Goal: Transaction & Acquisition: Purchase product/service

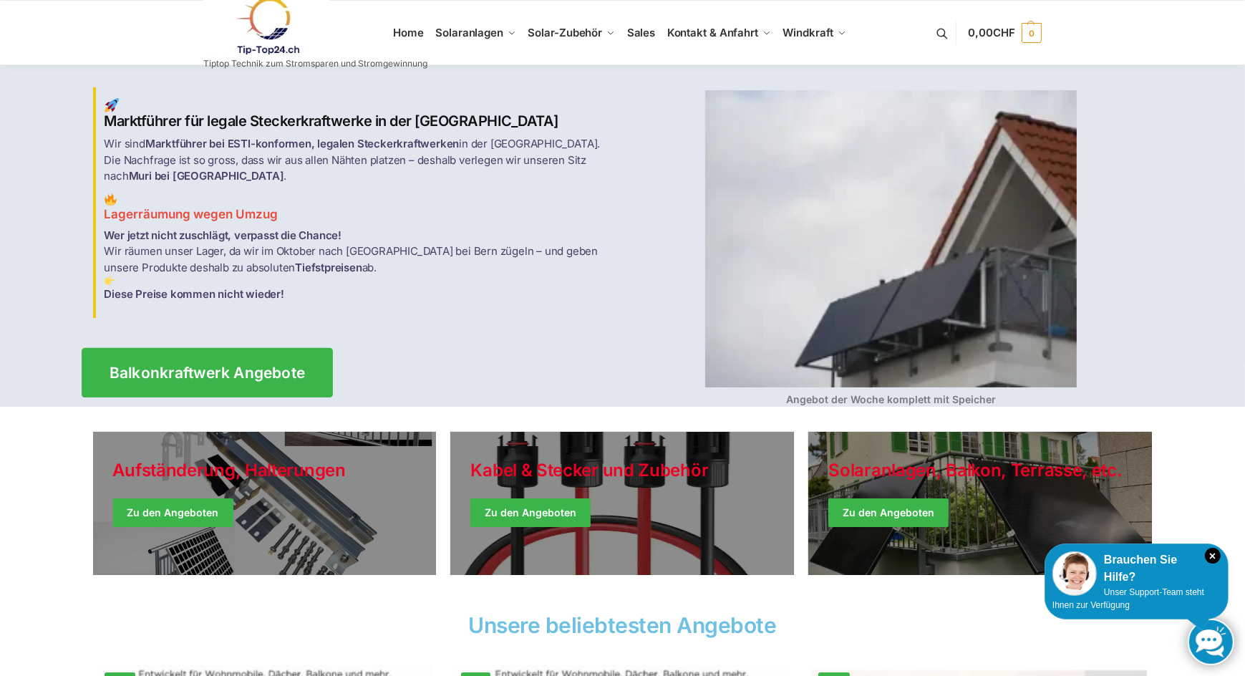
click at [221, 365] on span "Balkonkraftwerk Angebote" at bounding box center [207, 372] width 196 height 15
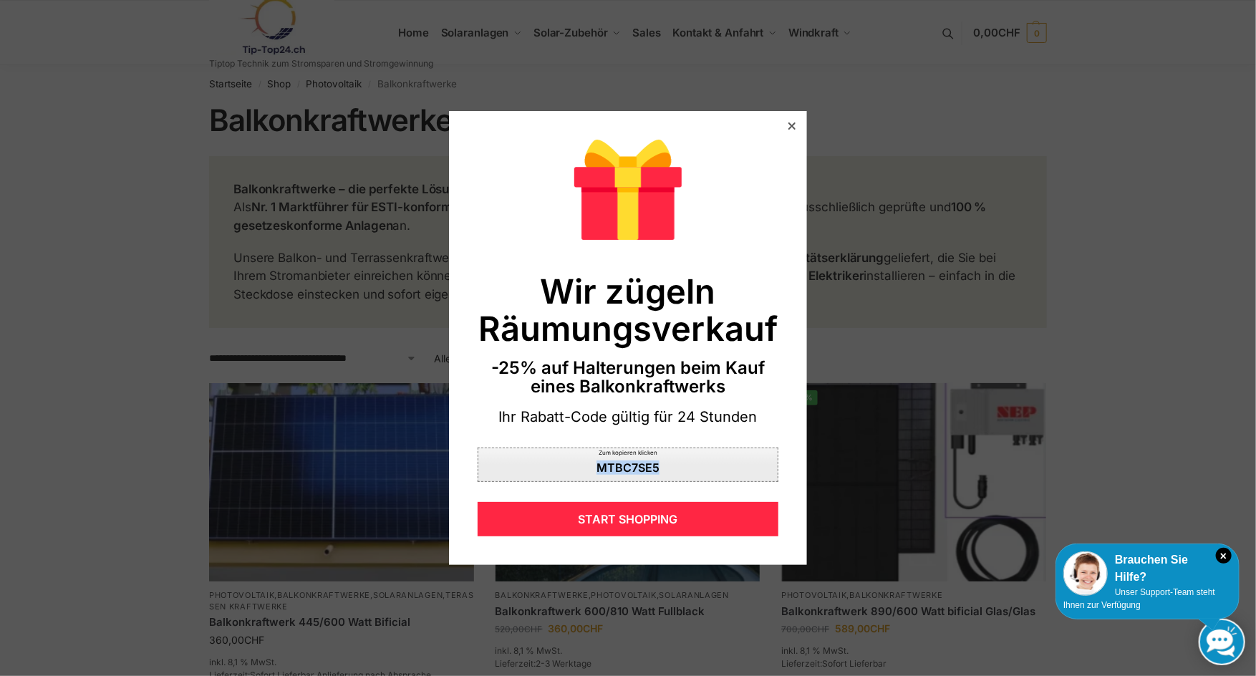
drag, startPoint x: 664, startPoint y: 463, endPoint x: 660, endPoint y: 472, distance: 9.6
click at [660, 472] on div "Zum kopieren klicken MTBC7SE5" at bounding box center [627, 464] width 301 height 34
copy div "MTBC7SE5"
drag, startPoint x: 616, startPoint y: 460, endPoint x: 548, endPoint y: 462, distance: 68.1
click at [548, 462] on div "Zum kopieren klicken" at bounding box center [627, 456] width 299 height 16
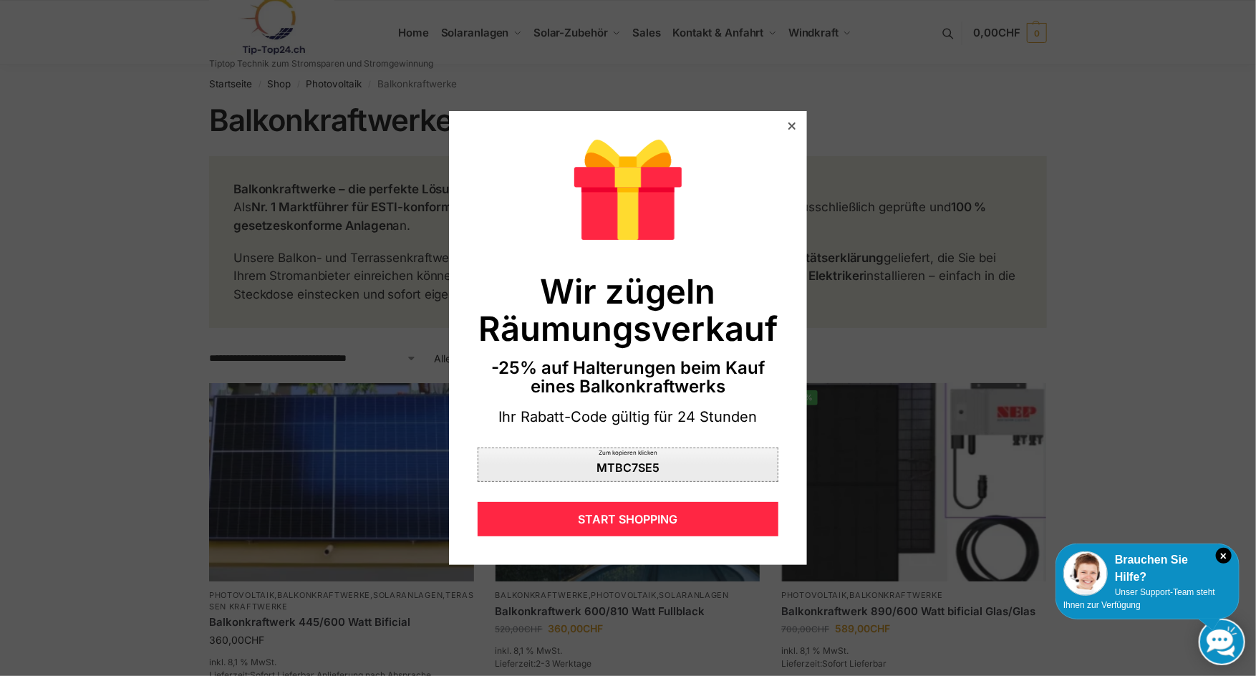
click at [616, 459] on div "Zum kopieren klicken" at bounding box center [627, 456] width 299 height 16
click at [788, 128] on icon at bounding box center [791, 125] width 7 height 7
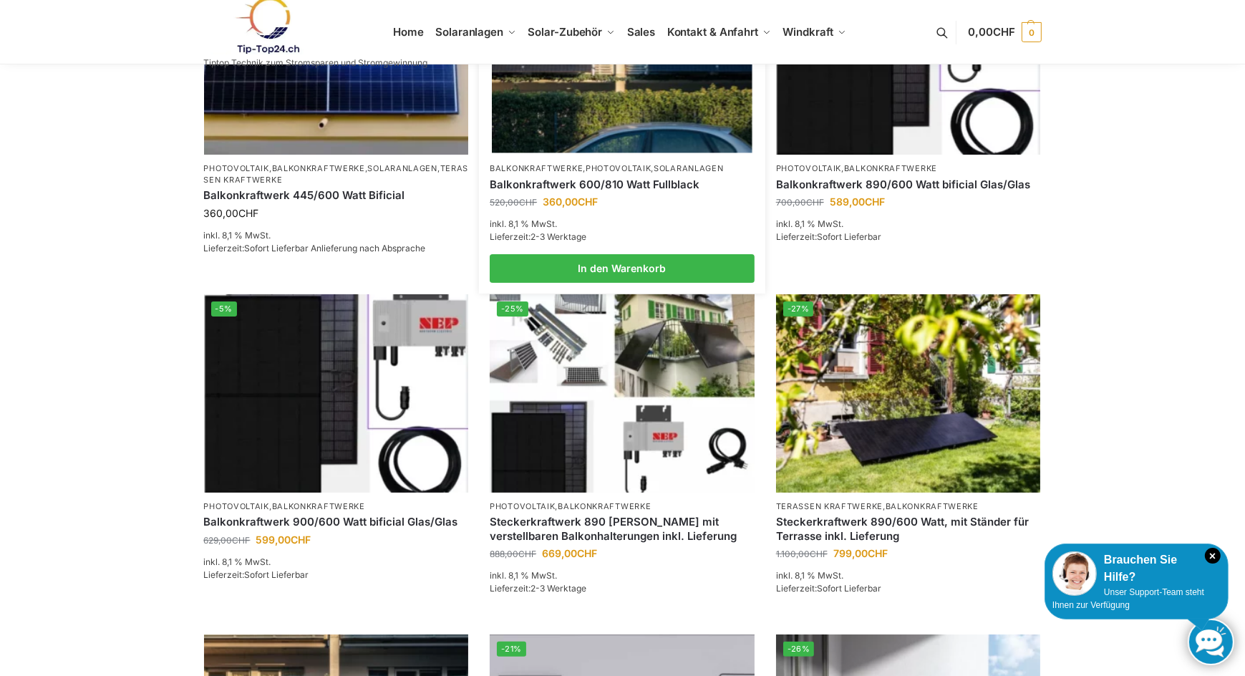
scroll to position [501, 0]
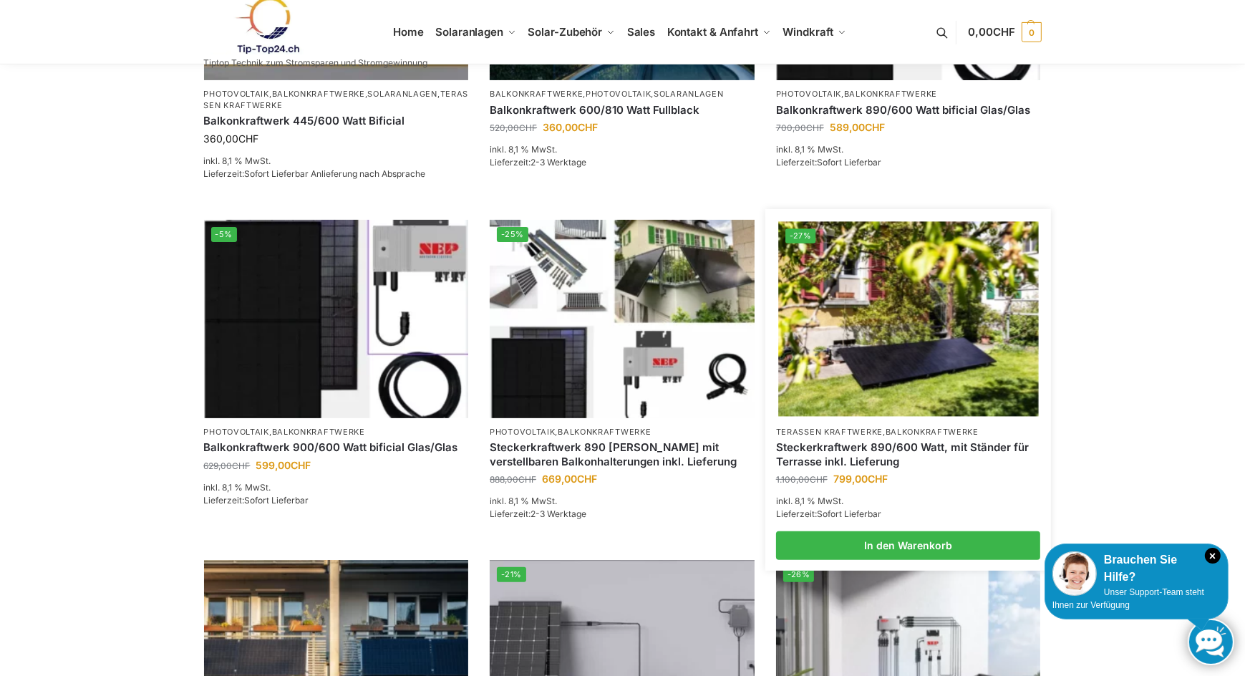
click at [908, 374] on img at bounding box center [908, 318] width 260 height 195
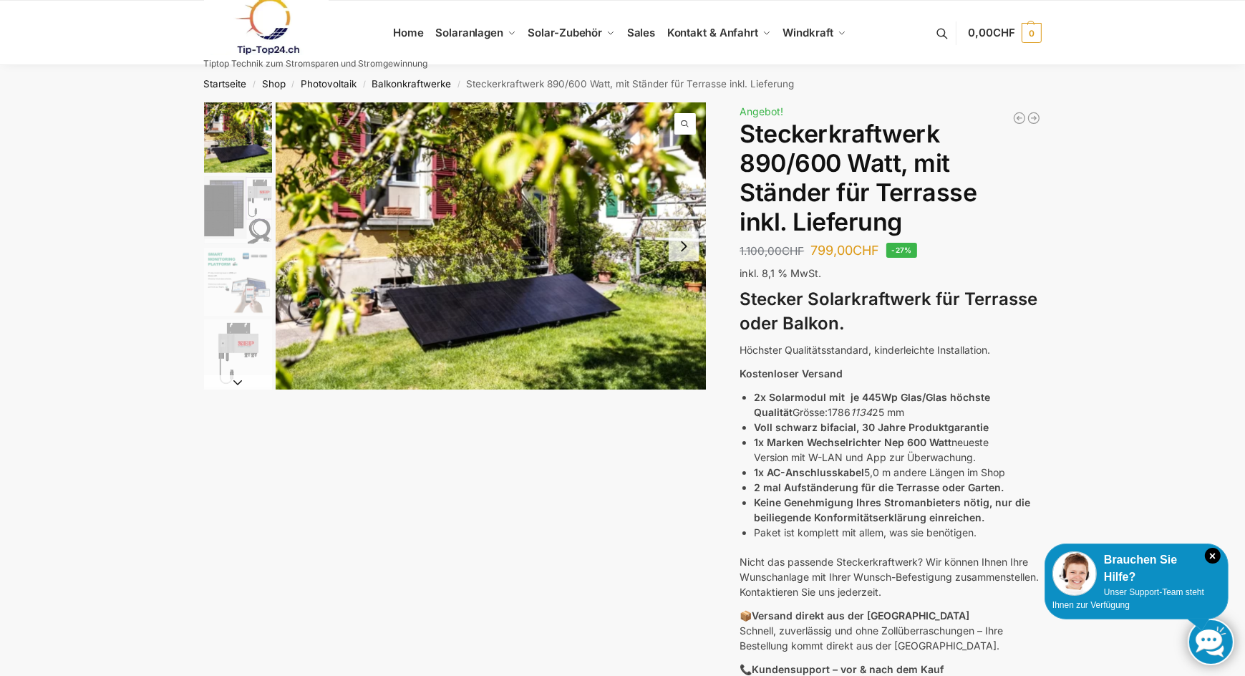
click at [246, 208] on img "2 / 10" at bounding box center [238, 210] width 68 height 68
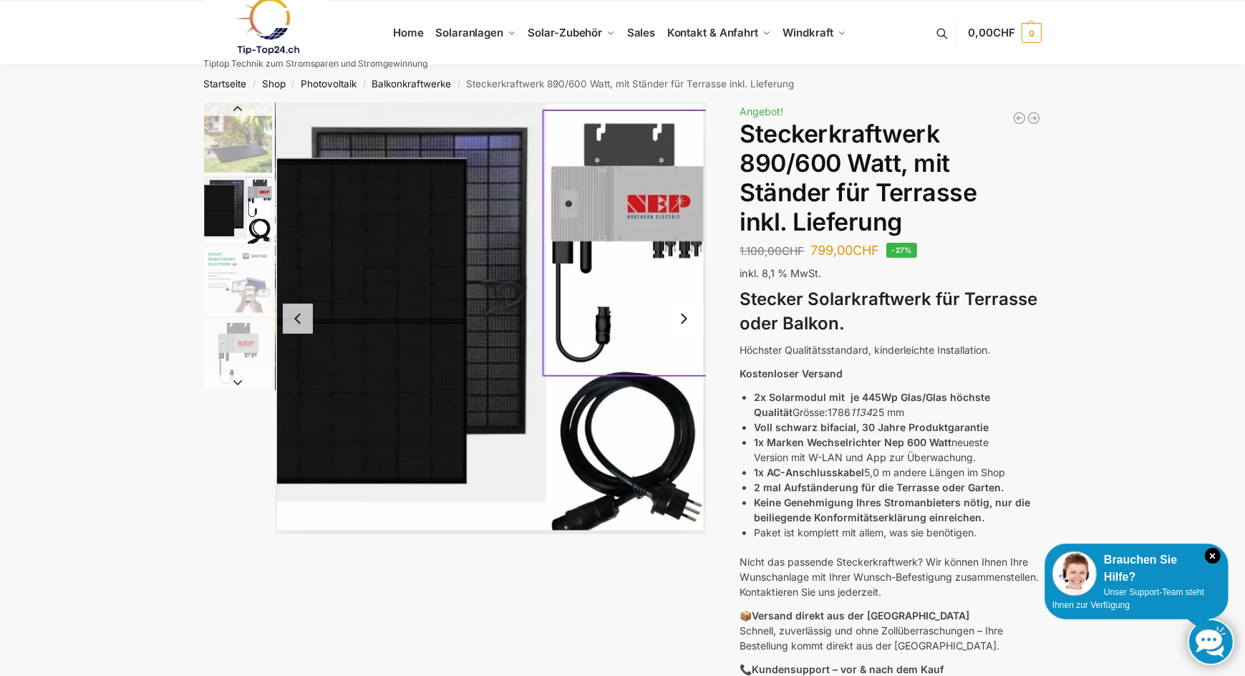
click at [245, 305] on img "3 / 10" at bounding box center [238, 282] width 68 height 68
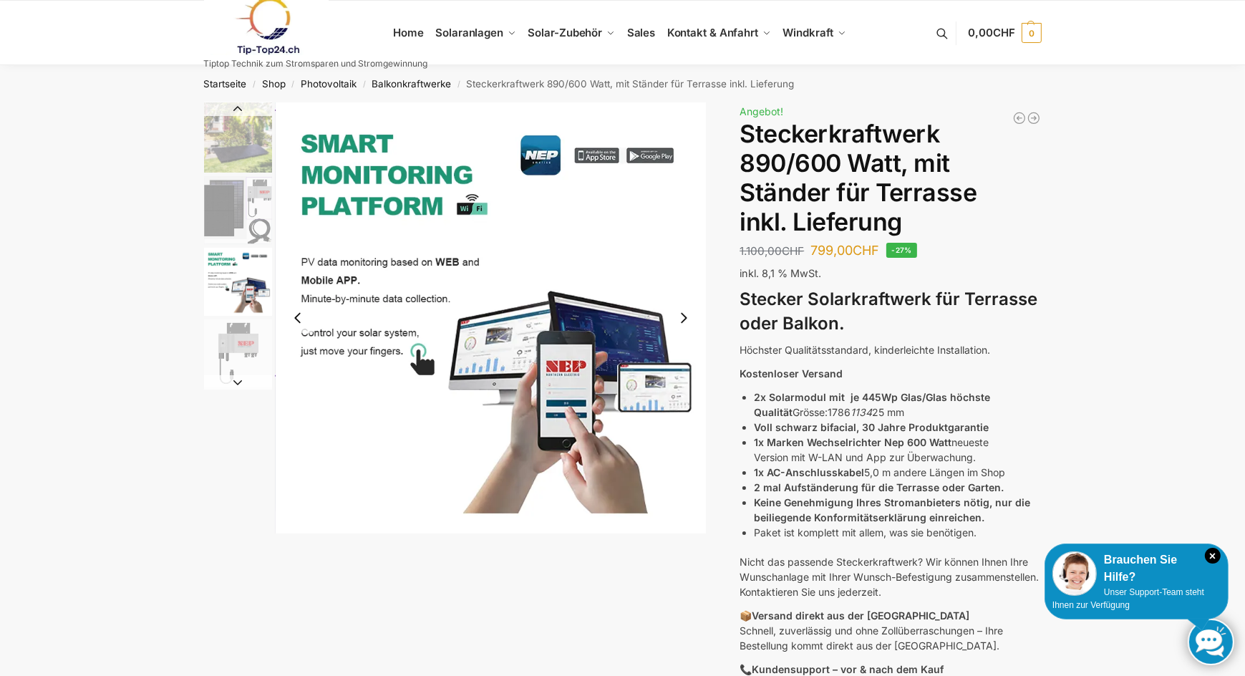
click at [244, 347] on img "4 / 10" at bounding box center [238, 353] width 68 height 68
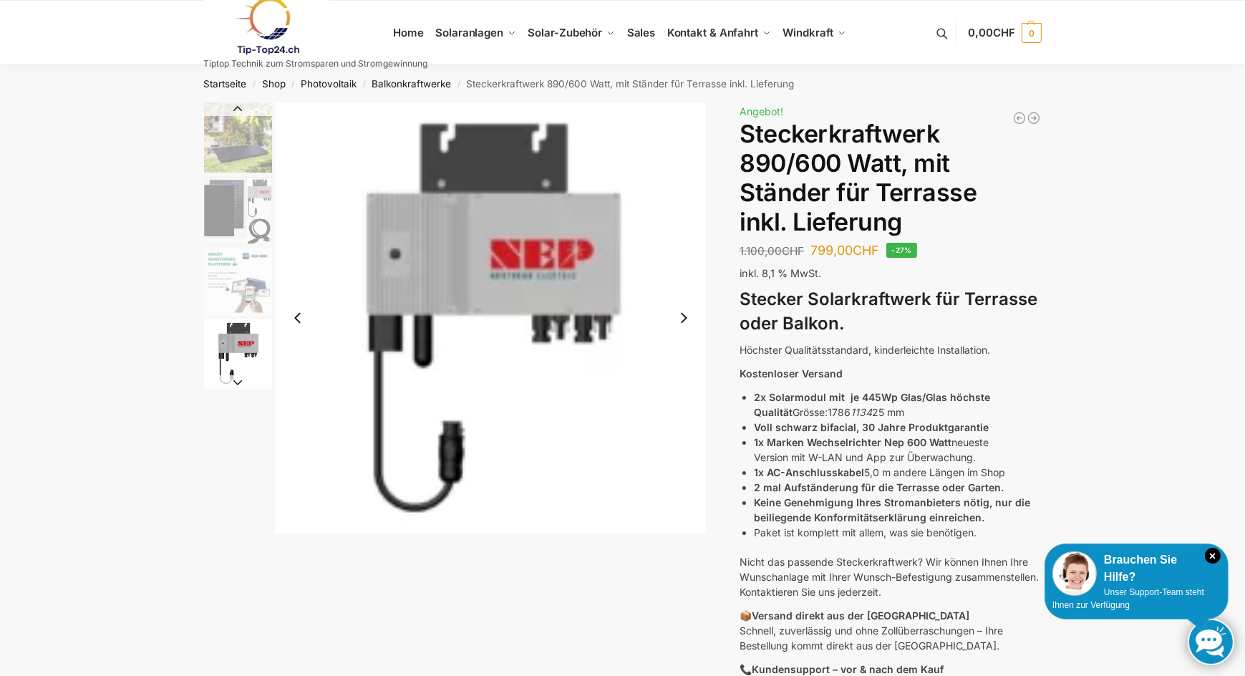
click at [231, 214] on img "2 / 10" at bounding box center [238, 210] width 68 height 68
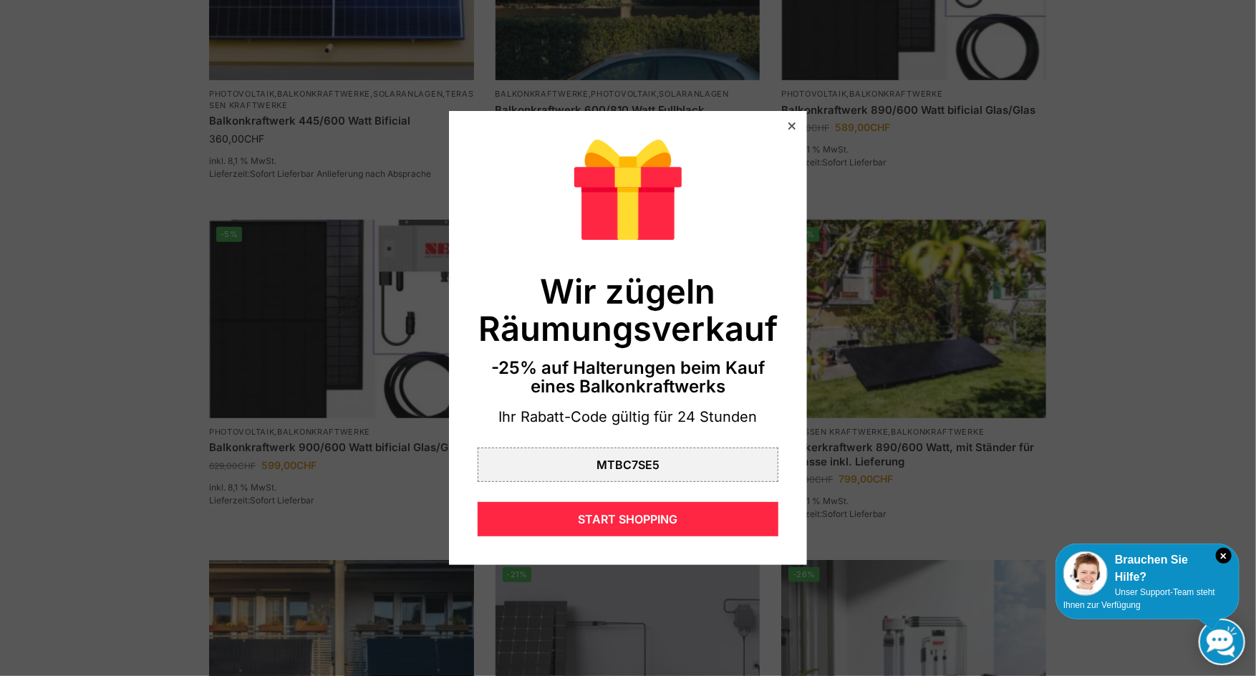
click at [788, 123] on icon at bounding box center [791, 125] width 7 height 7
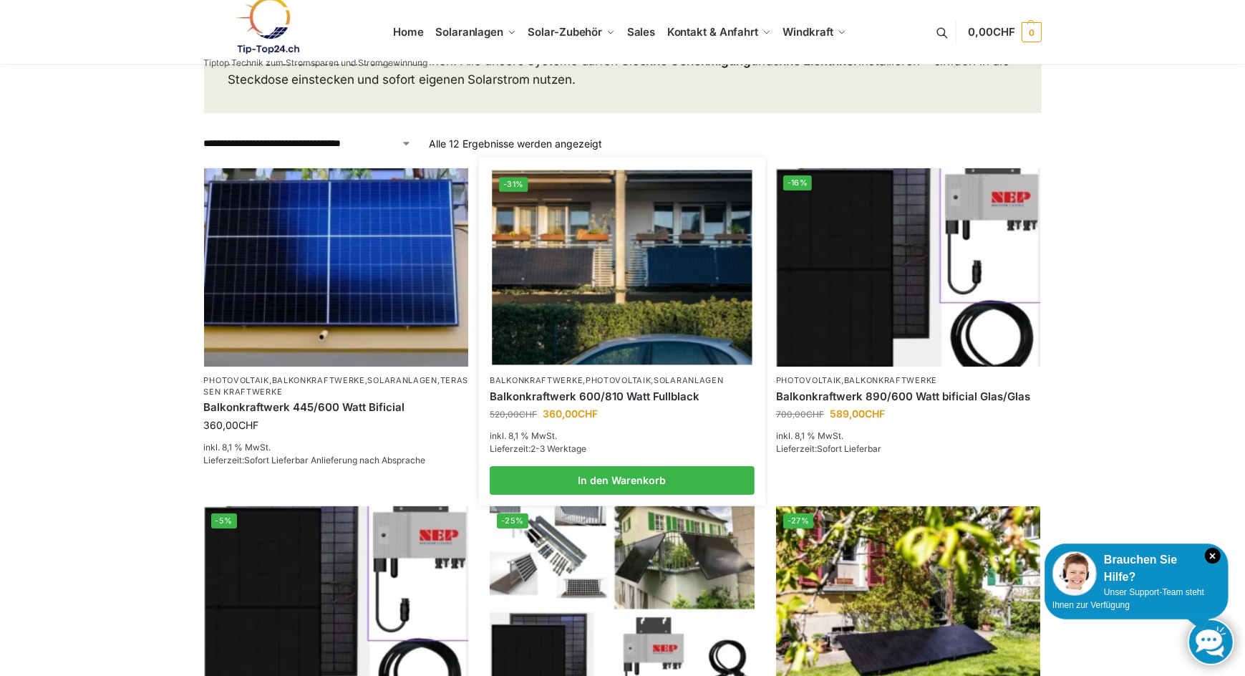
scroll to position [286, 0]
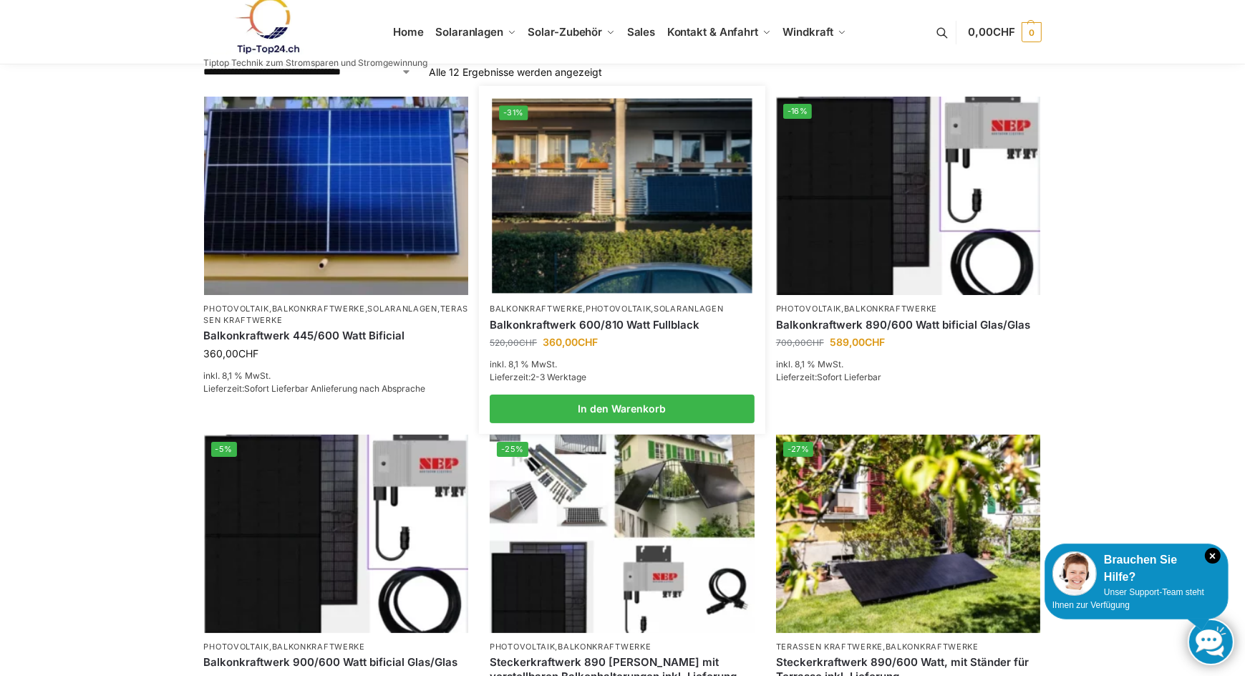
click at [664, 309] on link "Solaranlagen" at bounding box center [688, 309] width 69 height 10
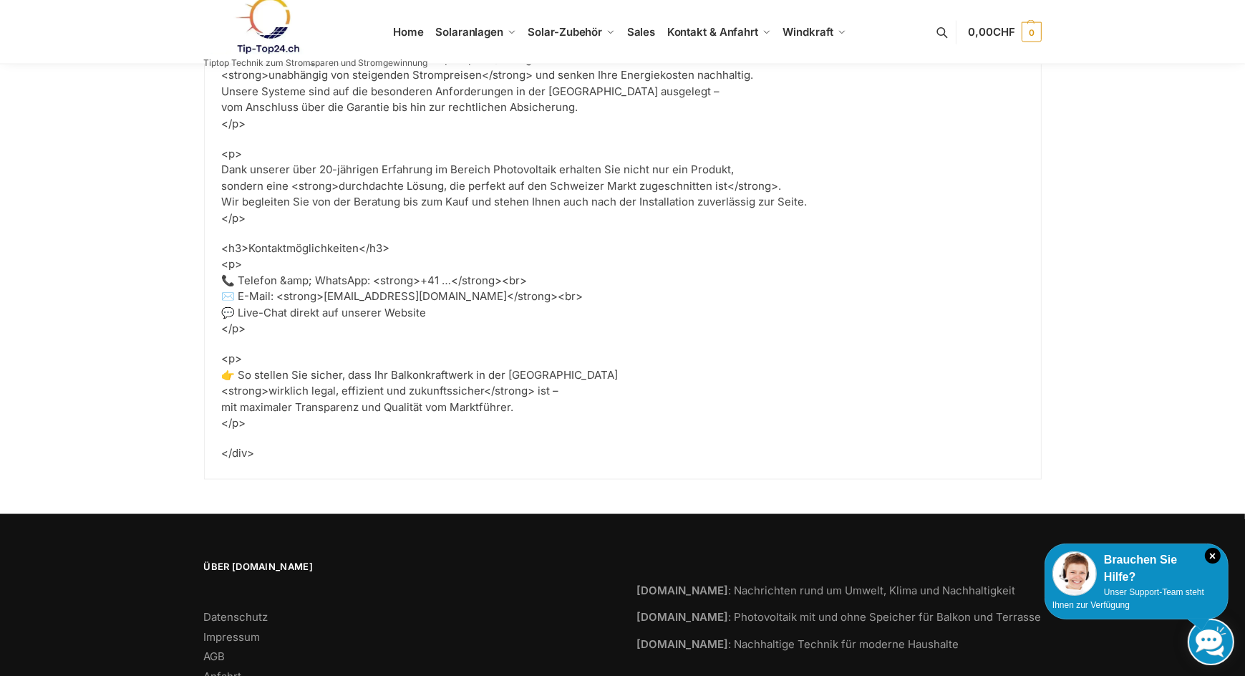
scroll to position [2430, 0]
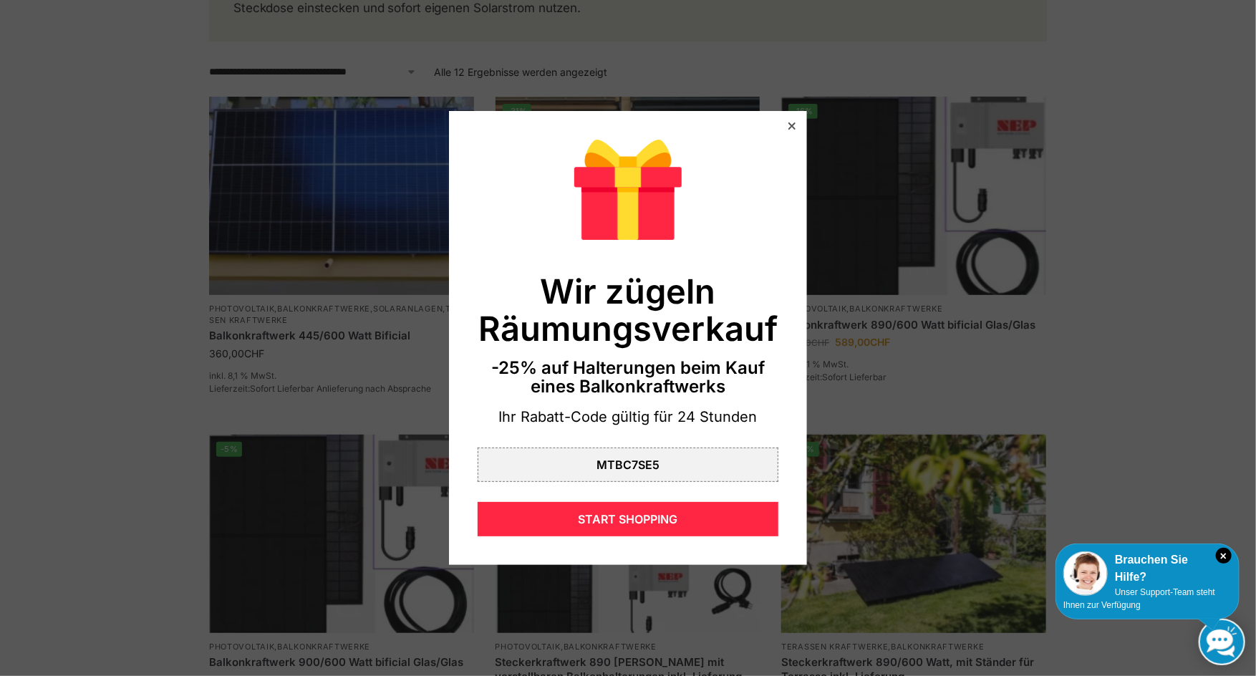
click at [788, 122] on icon at bounding box center [791, 125] width 7 height 7
